Goal: Task Accomplishment & Management: Manage account settings

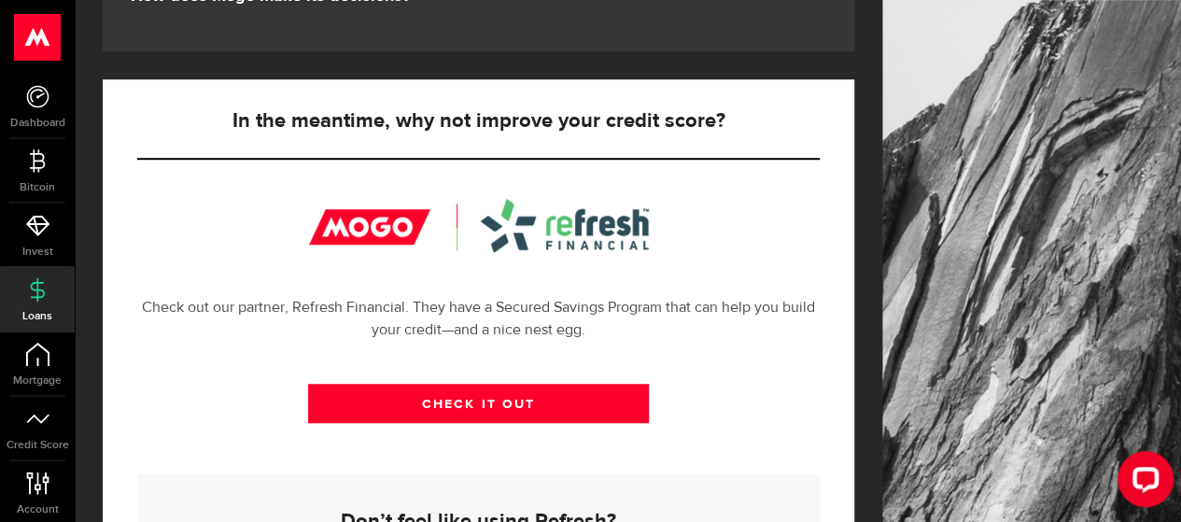
scroll to position [211, 0]
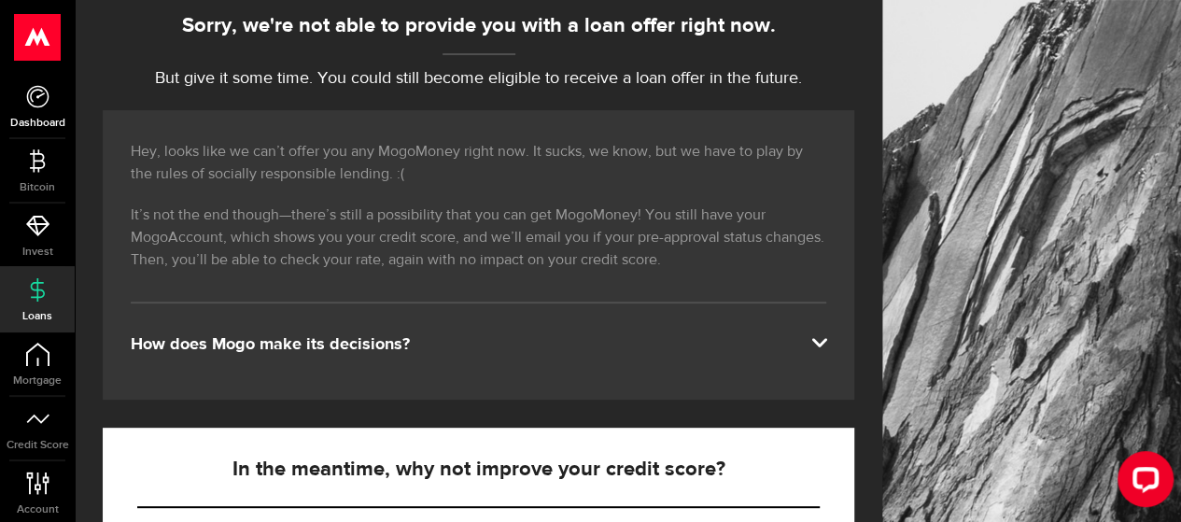
click at [41, 99] on icon at bounding box center [37, 96] width 23 height 23
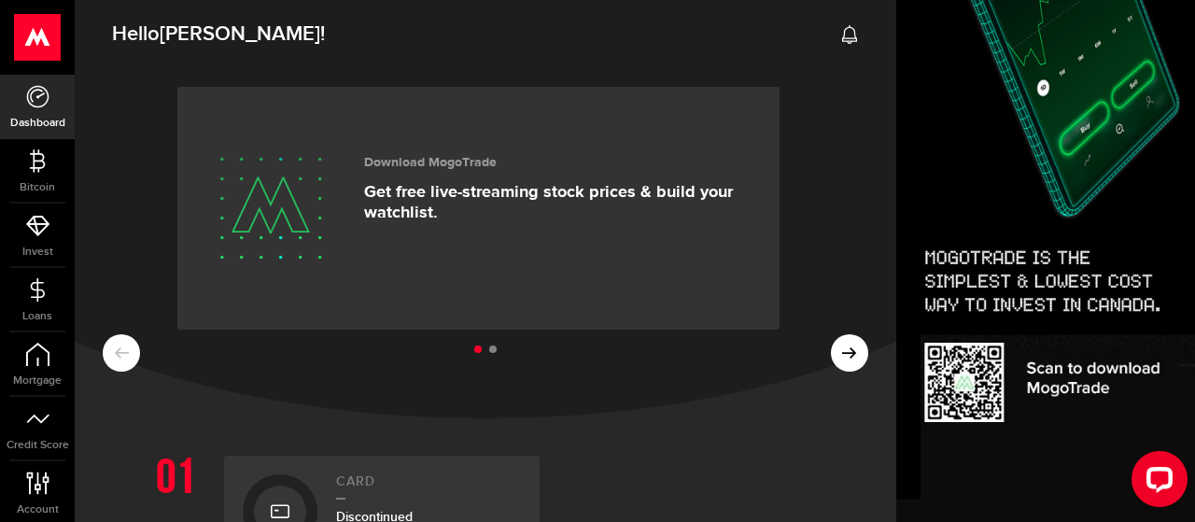
click at [842, 38] on use at bounding box center [849, 34] width 15 height 19
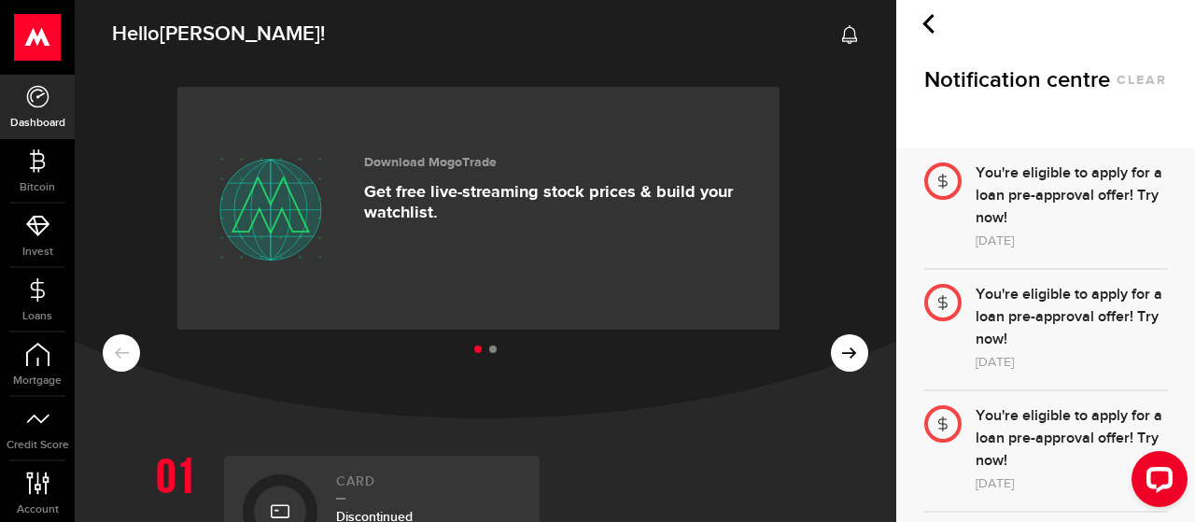
click at [161, 33] on span "Hello [PERSON_NAME] !" at bounding box center [218, 34] width 213 height 39
click at [35, 50] on use at bounding box center [38, 37] width 46 height 47
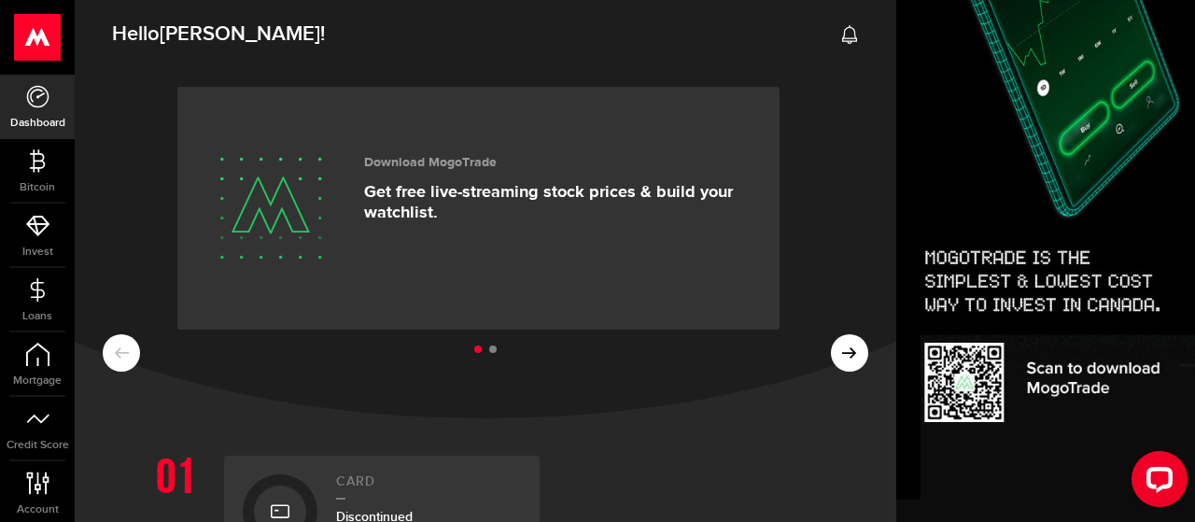
drag, startPoint x: 2, startPoint y: 30, endPoint x: 37, endPoint y: 44, distance: 38.1
click at [19, 38] on div at bounding box center [37, 37] width 75 height 75
click at [37, 44] on use at bounding box center [38, 37] width 46 height 47
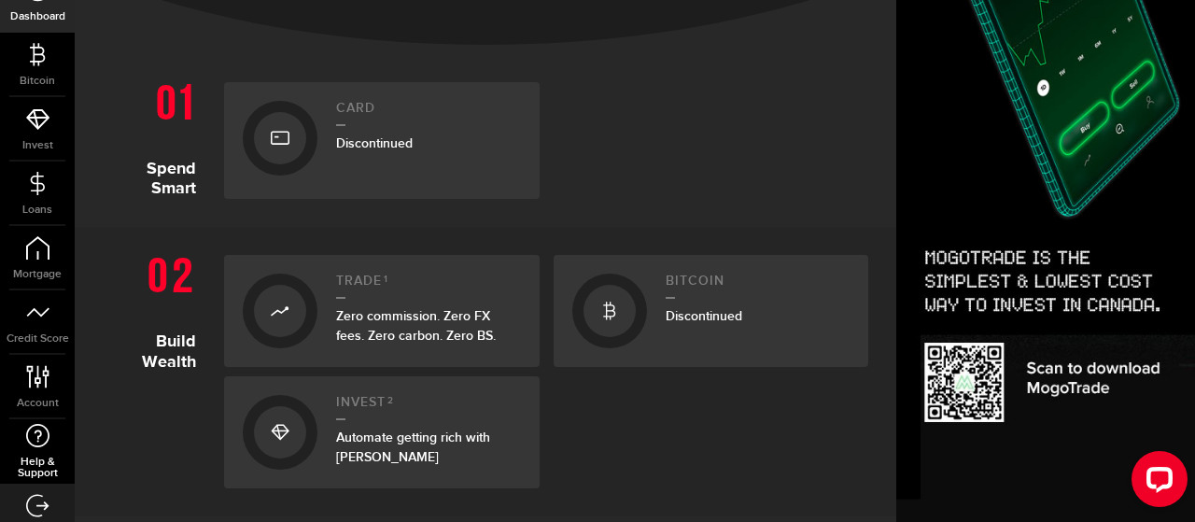
scroll to position [133, 0]
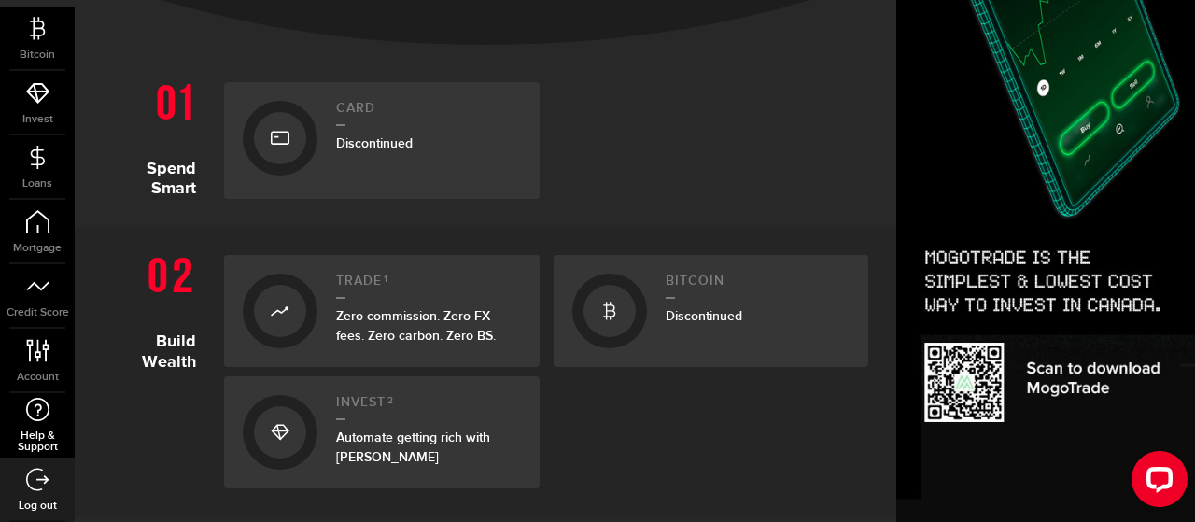
click at [35, 414] on icon at bounding box center [37, 409] width 25 height 23
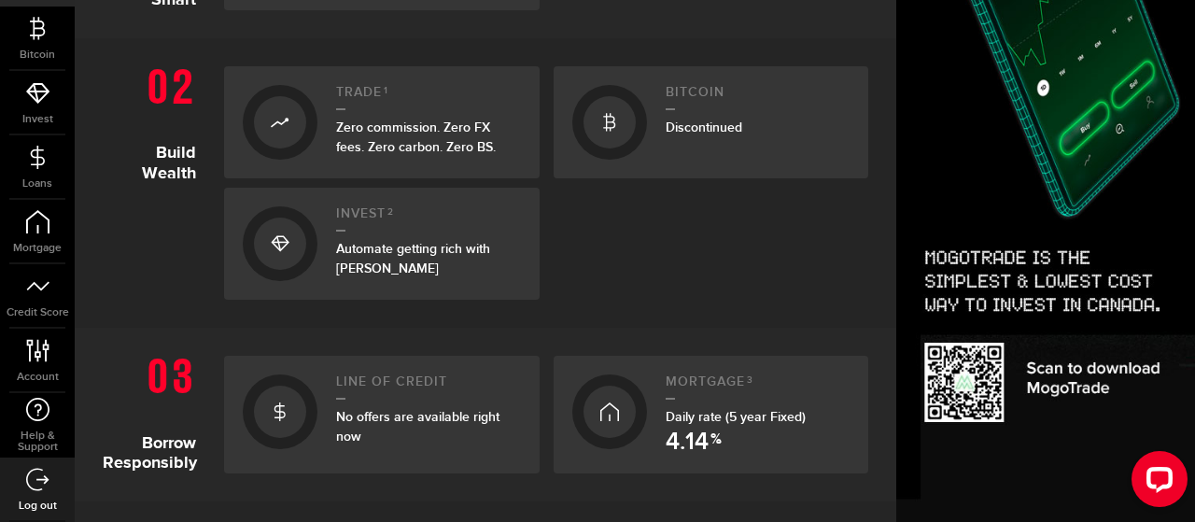
scroll to position [747, 0]
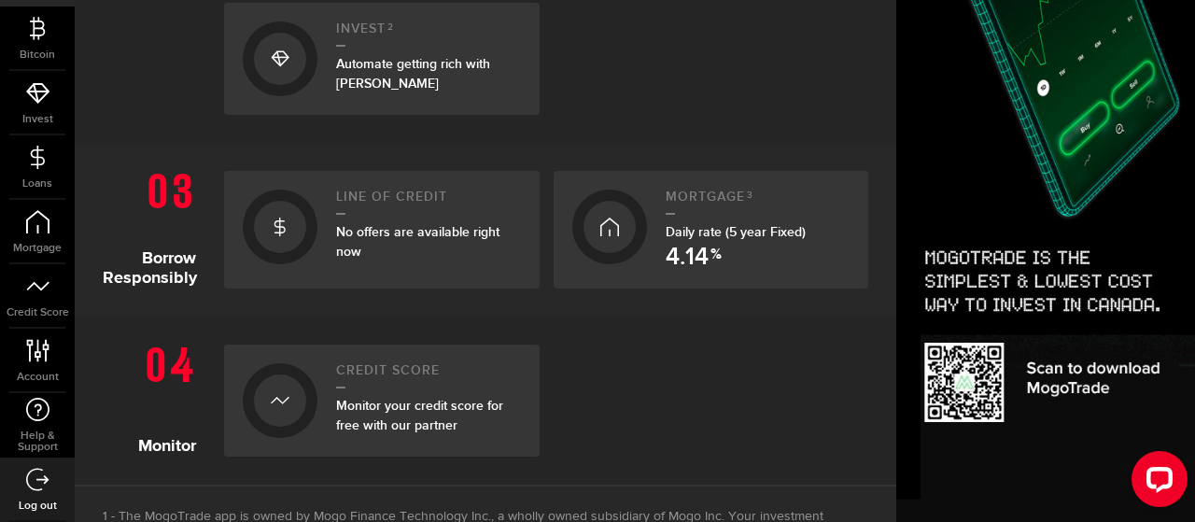
click at [28, 488] on icon at bounding box center [37, 479] width 23 height 23
